Goal: Feedback & Contribution: Submit feedback/report problem

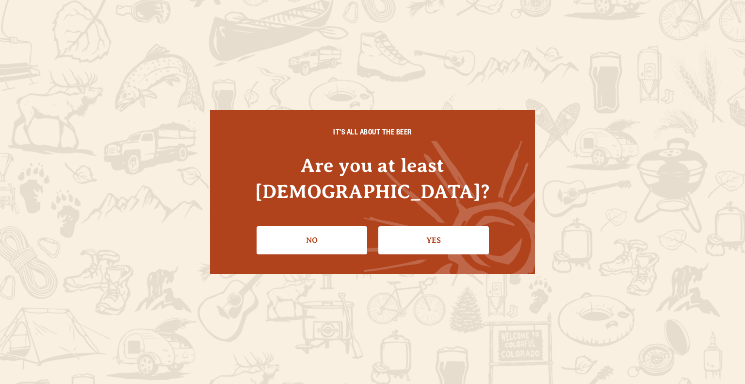
click at [472, 245] on div "IT'S ALL ABOUT THE BEER Are you at least 21 years old? No Yes" at bounding box center [372, 191] width 325 height 163
click at [448, 239] on link "Yes" at bounding box center [433, 240] width 111 height 28
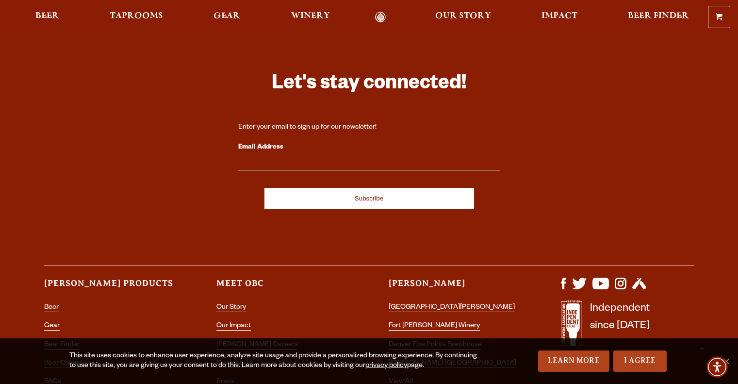
scroll to position [2801, 0]
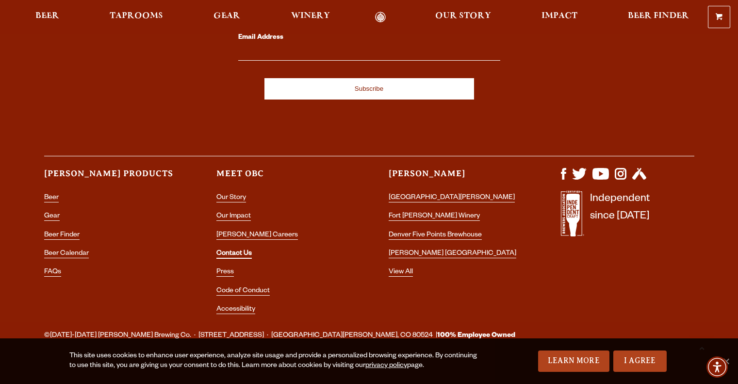
click at [243, 250] on link "Contact Us" at bounding box center [233, 254] width 35 height 9
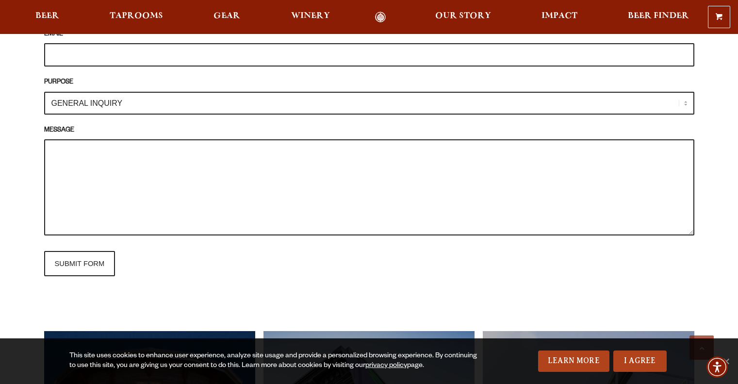
scroll to position [983, 0]
click at [97, 91] on select "GENERAL INQUIRY TAPROOM / BREWERY WINERY BOOK A TOUR MEDIA INQUIRY GEAR SHOP [P…" at bounding box center [369, 102] width 650 height 23
select select "VOLUNTEERING"
click at [44, 91] on select "GENERAL INQUIRY TAPROOM / BREWERY WINERY BOOK A TOUR MEDIA INQUIRY GEAR SHOP [P…" at bounding box center [369, 102] width 650 height 23
click at [81, 140] on textarea "MESSAGE" at bounding box center [369, 187] width 650 height 96
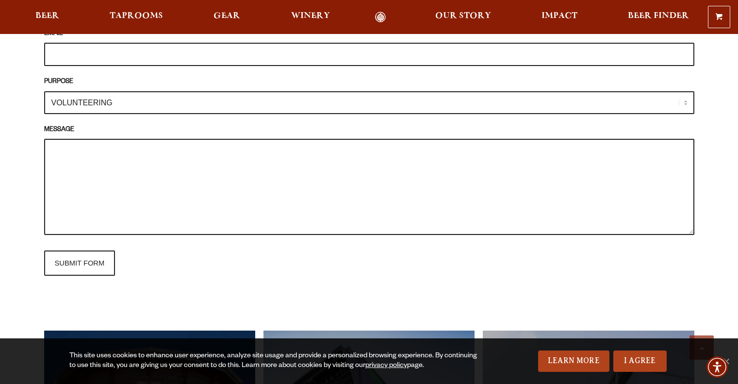
paste textarea "I am the president for the Watershed Ecosystem Science and Sustainability club …"
type textarea "I am the president for the Watershed Ecosystem Science and Sustainability club …"
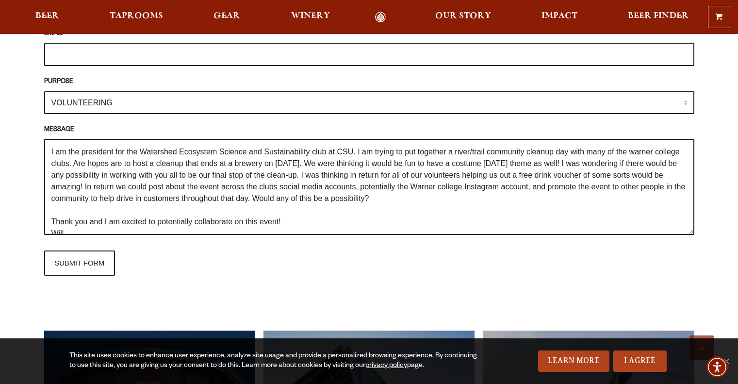
scroll to position [4, 0]
